Goal: Task Accomplishment & Management: Use online tool/utility

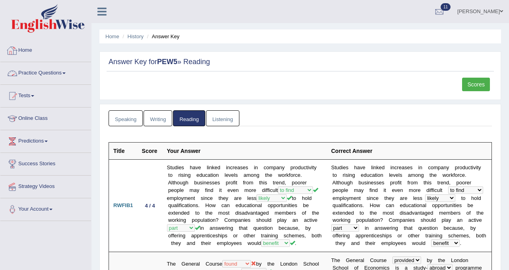
click at [29, 45] on link "Home" at bounding box center [45, 49] width 91 height 20
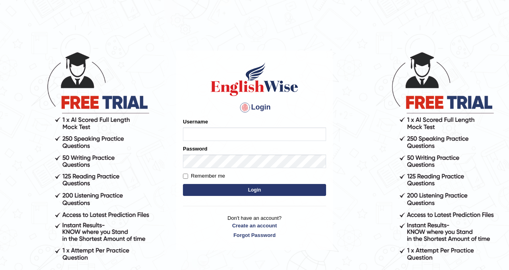
type input "Chetna09"
click at [229, 185] on button "Login" at bounding box center [254, 190] width 143 height 12
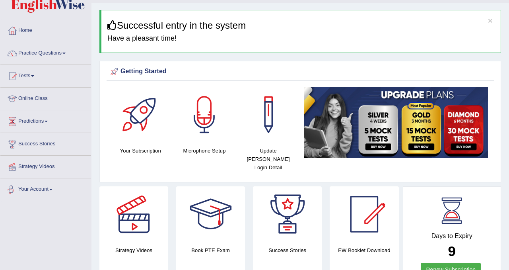
scroll to position [21, 0]
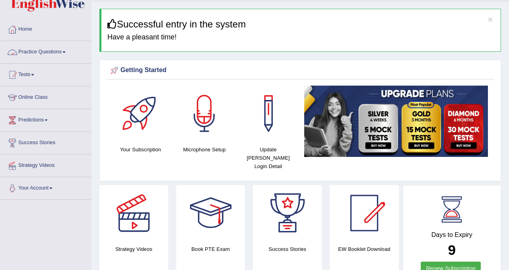
click at [52, 54] on link "Practice Questions" at bounding box center [45, 51] width 91 height 20
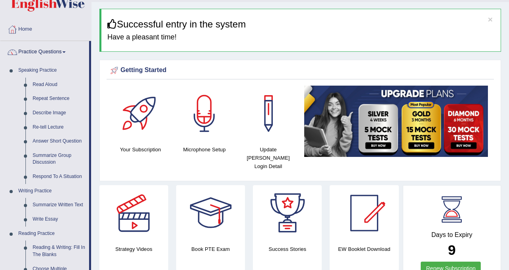
click at [50, 48] on link "Practice Questions" at bounding box center [44, 51] width 89 height 20
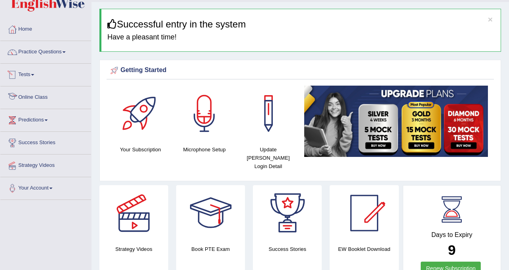
click at [35, 81] on link "Tests" at bounding box center [45, 74] width 91 height 20
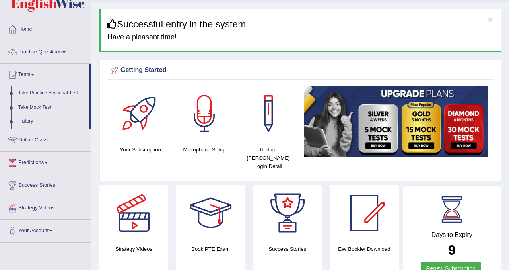
click at [33, 105] on link "Take Mock Test" at bounding box center [52, 107] width 74 height 14
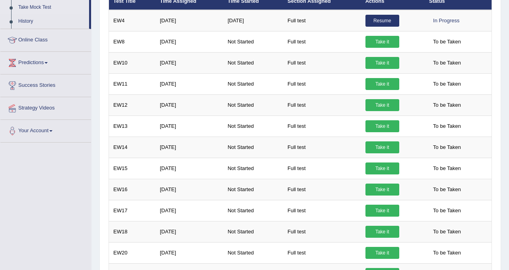
scroll to position [114, 0]
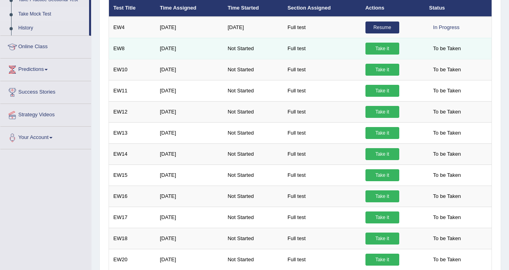
click at [391, 50] on link "Take it" at bounding box center [382, 49] width 34 height 12
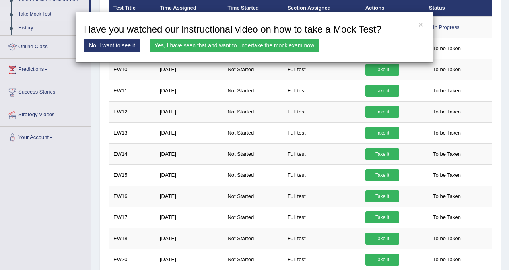
click at [285, 41] on link "Yes, I have seen that and want to undertake the mock exam now" at bounding box center [234, 46] width 170 height 14
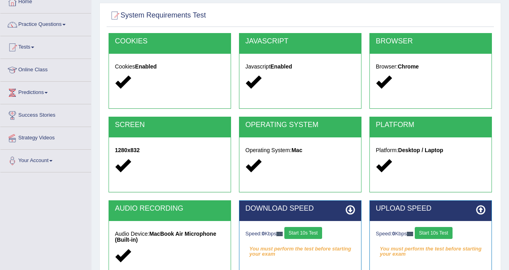
scroll to position [148, 0]
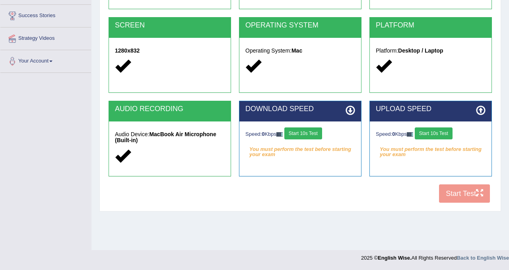
click at [308, 139] on button "Start 10s Test" at bounding box center [303, 133] width 38 height 12
click at [438, 136] on button "Start 10s Test" at bounding box center [434, 133] width 38 height 12
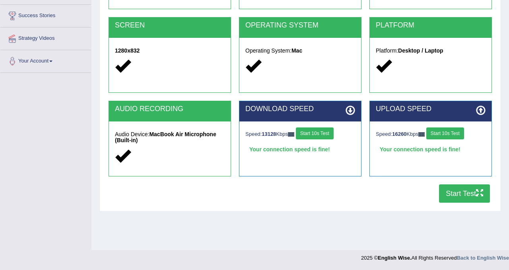
click at [445, 188] on button "Start Test" at bounding box center [464, 193] width 51 height 18
